Goal: Information Seeking & Learning: Find specific fact

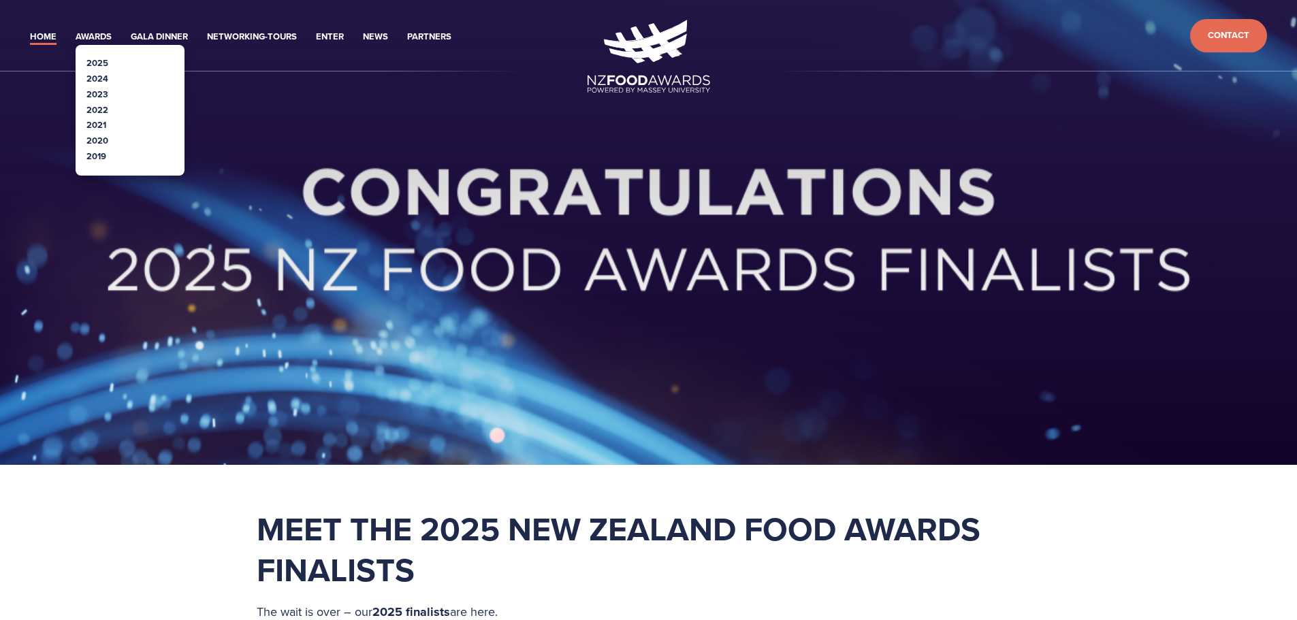
click at [99, 142] on link "2020" at bounding box center [97, 140] width 22 height 13
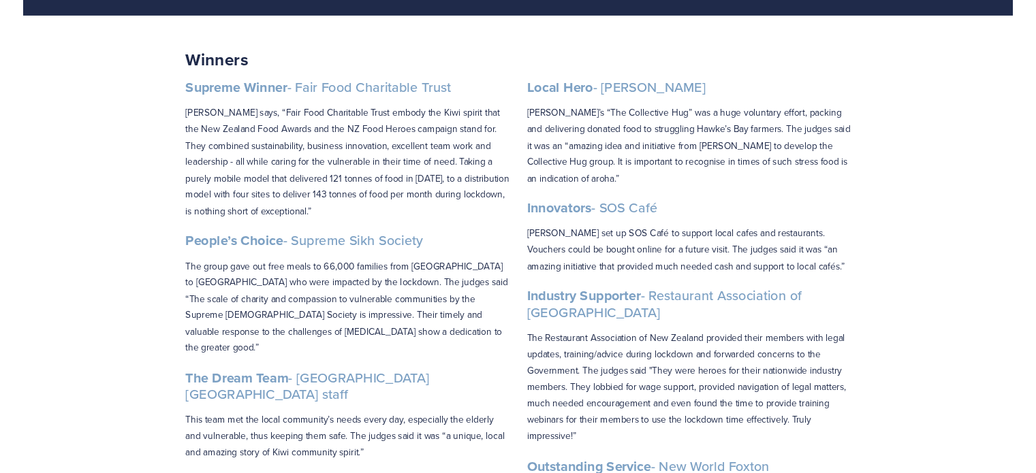
scroll to position [204, 0]
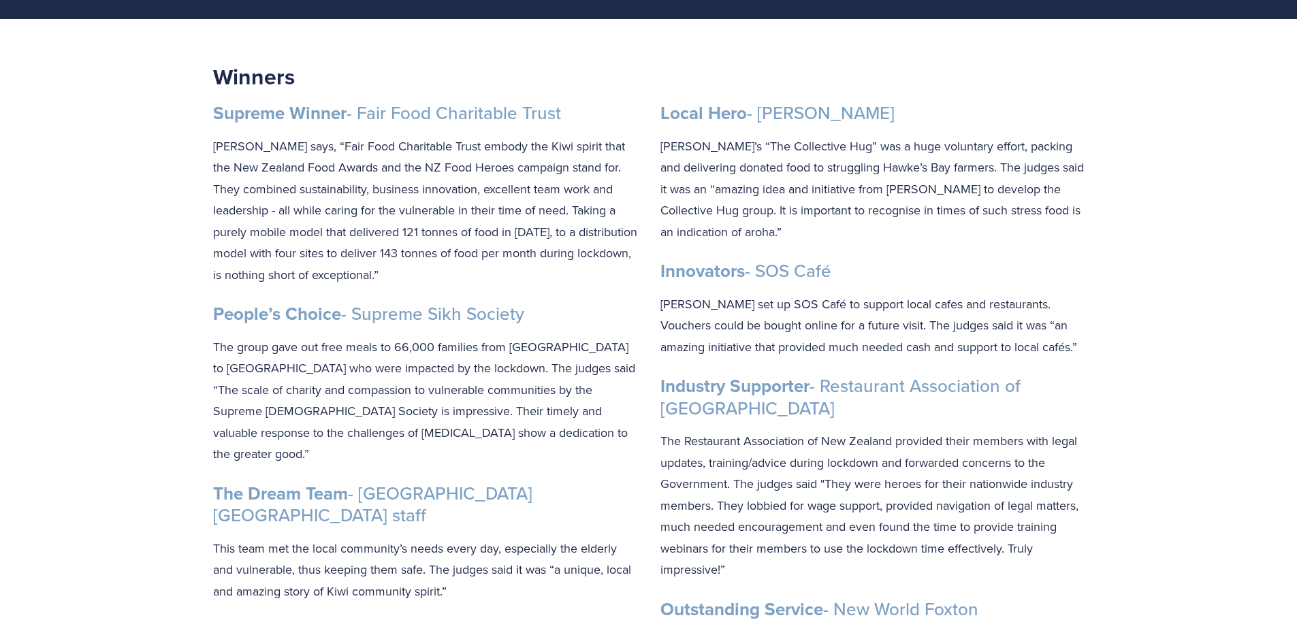
drag, startPoint x: 587, startPoint y: 114, endPoint x: 182, endPoint y: 116, distance: 405.2
copy h3 "Supreme Winner - Fair Food Charitable Trust"
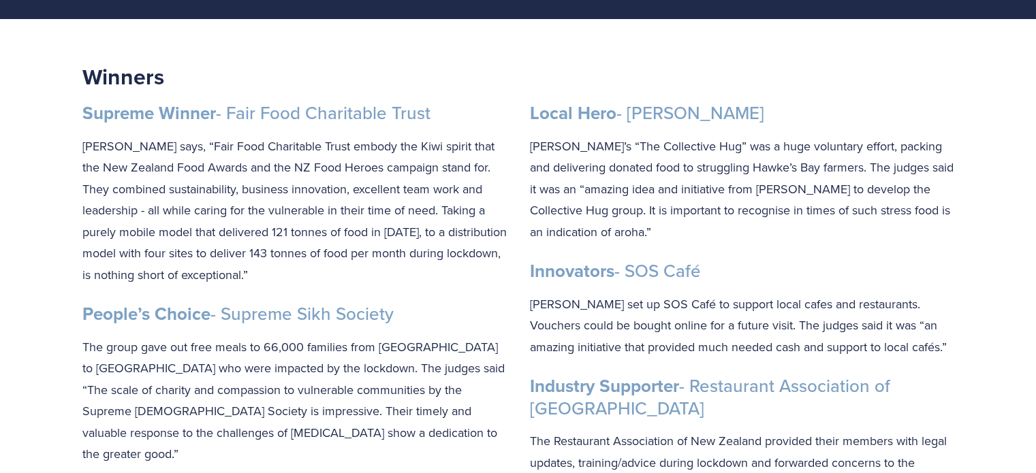
drag, startPoint x: 415, startPoint y: 318, endPoint x: 62, endPoint y: 323, distance: 352.8
copy h3 "People’s Choice - Supreme [DEMOGRAPHIC_DATA]"
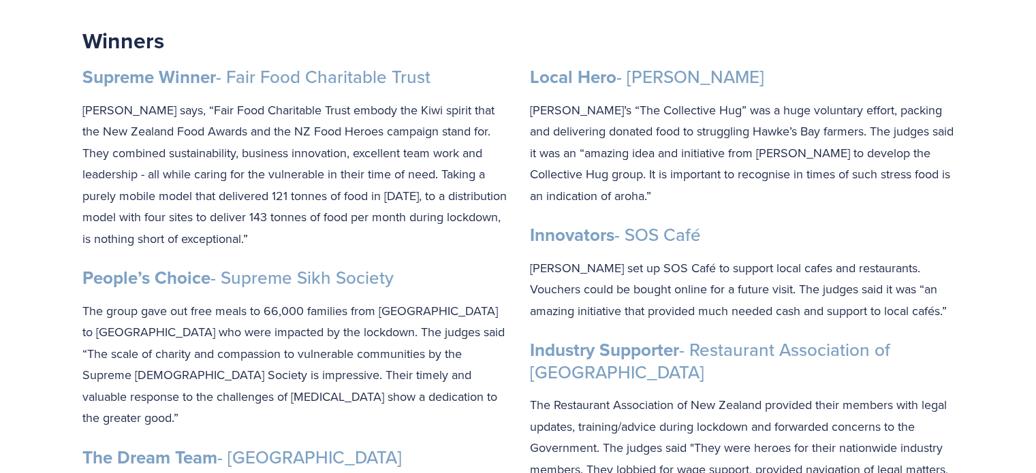
scroll to position [272, 0]
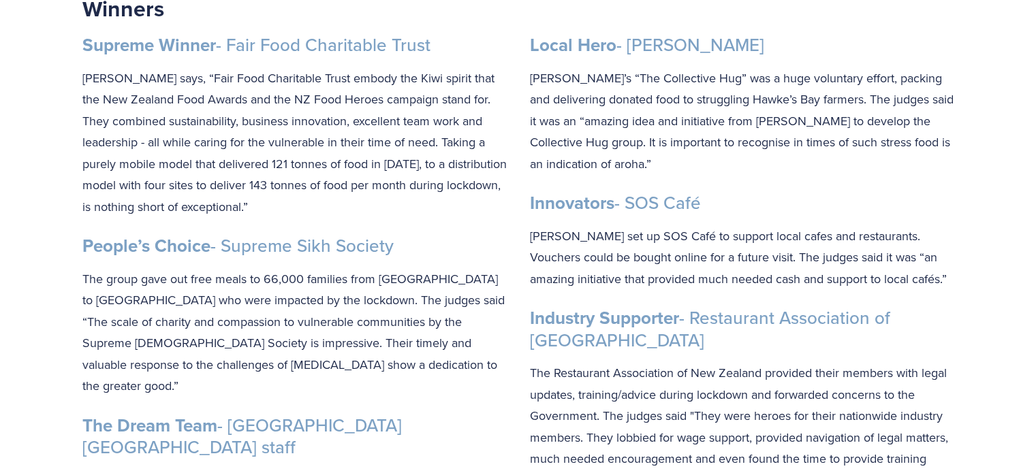
click at [335, 295] on p "The group gave out free meals to 66,000 families from [GEOGRAPHIC_DATA] to [GEO…" at bounding box center [294, 332] width 424 height 129
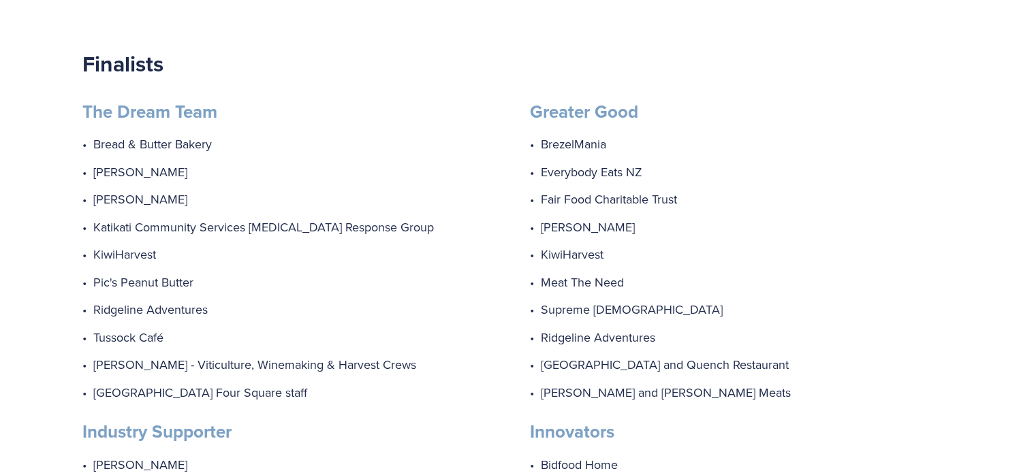
scroll to position [1090, 0]
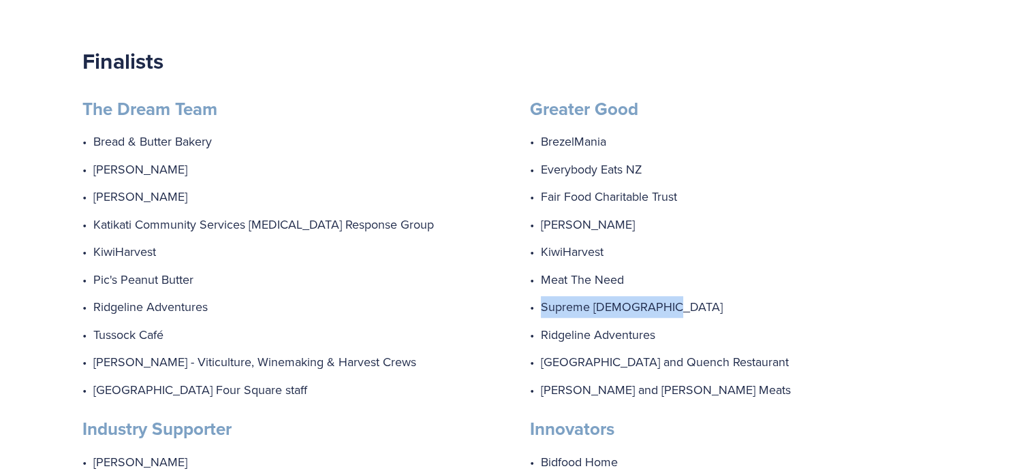
drag, startPoint x: 667, startPoint y: 288, endPoint x: 536, endPoint y: 291, distance: 131.5
click at [541, 296] on p "Supreme [DEMOGRAPHIC_DATA]" at bounding box center [747, 307] width 413 height 22
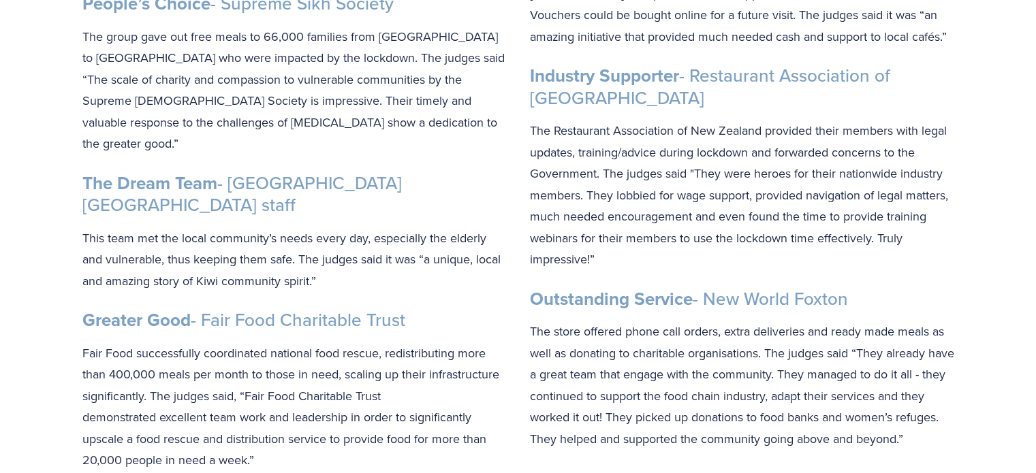
scroll to position [545, 0]
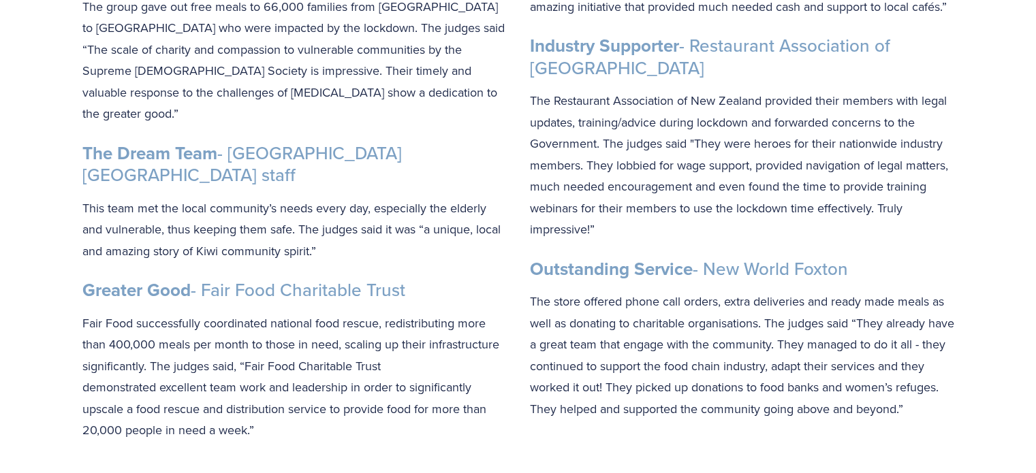
click at [188, 140] on strong "The Dream Team" at bounding box center [149, 153] width 135 height 26
drag, startPoint x: 202, startPoint y: 132, endPoint x: 71, endPoint y: 125, distance: 130.9
click at [71, 125] on div "Supreme Winner - Fair Food Charitable Trust [PERSON_NAME] says, “Fair Food Char…" at bounding box center [294, 101] width 447 height 703
copy strong "The Dream Team"
drag, startPoint x: 193, startPoint y: 242, endPoint x: 84, endPoint y: 234, distance: 109.9
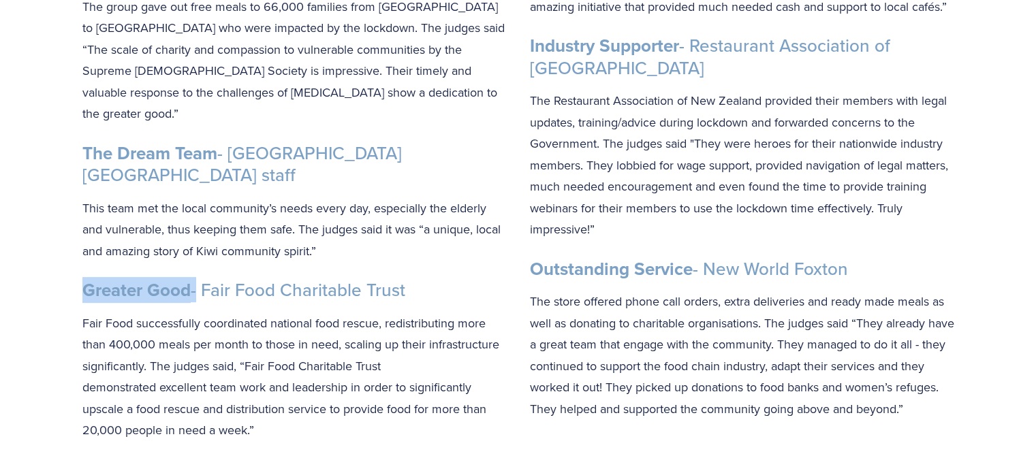
click at [84, 279] on h3 "Greater Good - Fair Food Charitable Trust" at bounding box center [294, 290] width 424 height 22
copy h3 "Greater Good"
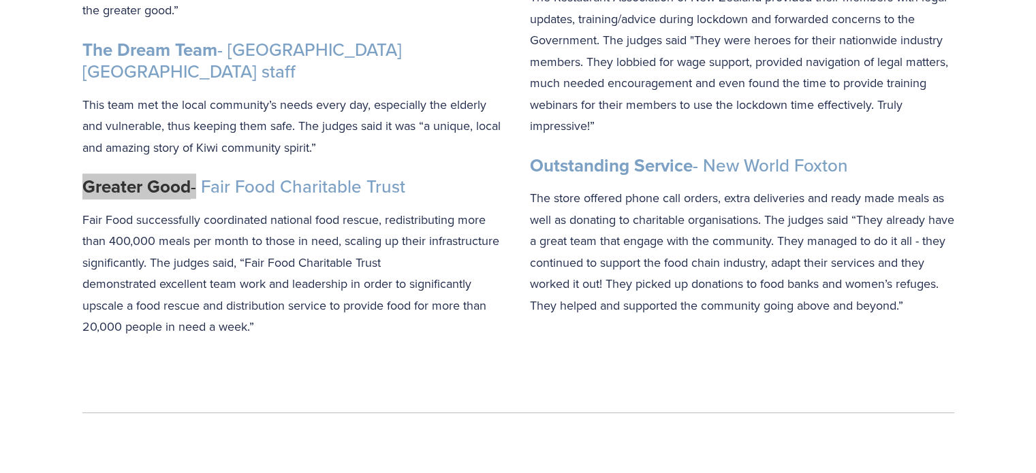
scroll to position [681, 0]
